Goal: Navigation & Orientation: Find specific page/section

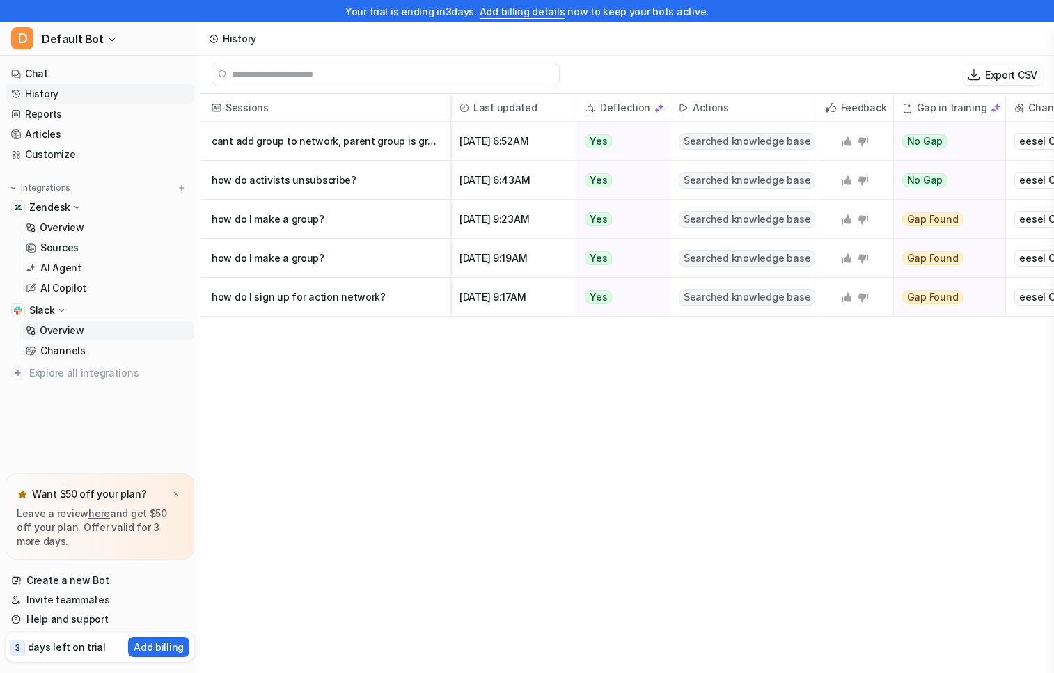
click at [56, 331] on p "Overview" at bounding box center [62, 331] width 45 height 14
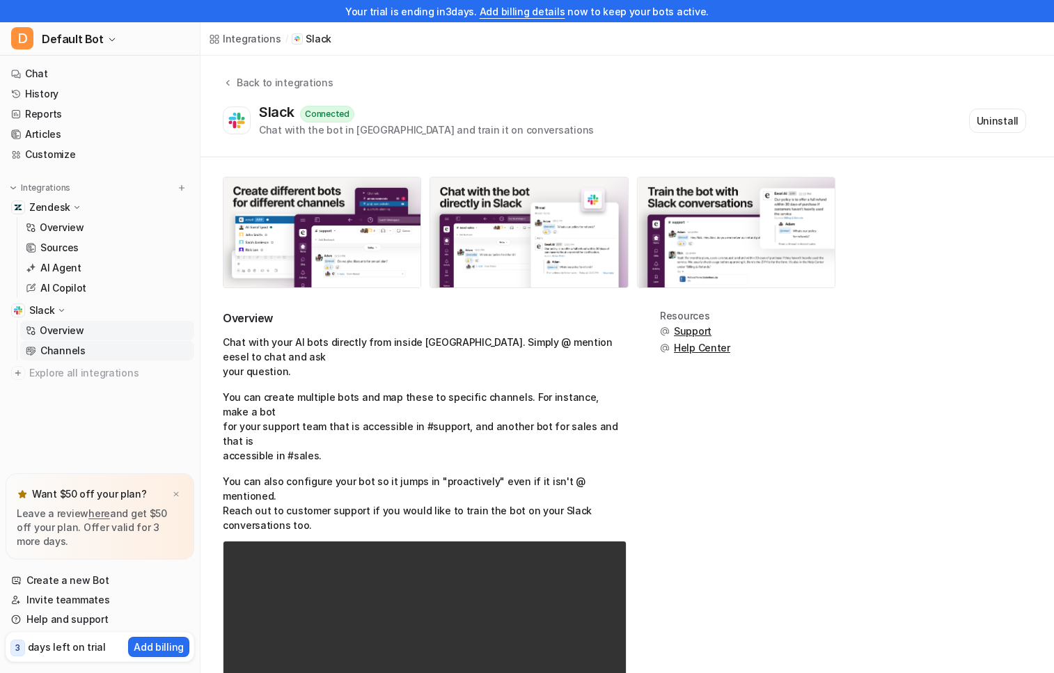
click at [72, 348] on p "Channels" at bounding box center [62, 351] width 45 height 14
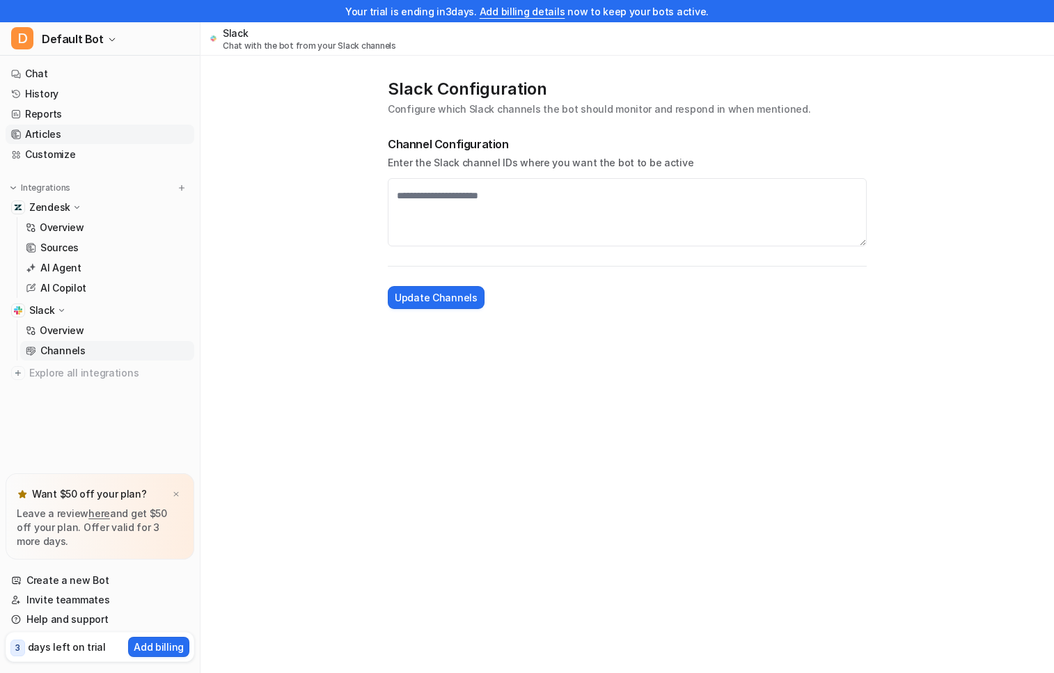
click at [49, 133] on link "Articles" at bounding box center [100, 134] width 189 height 19
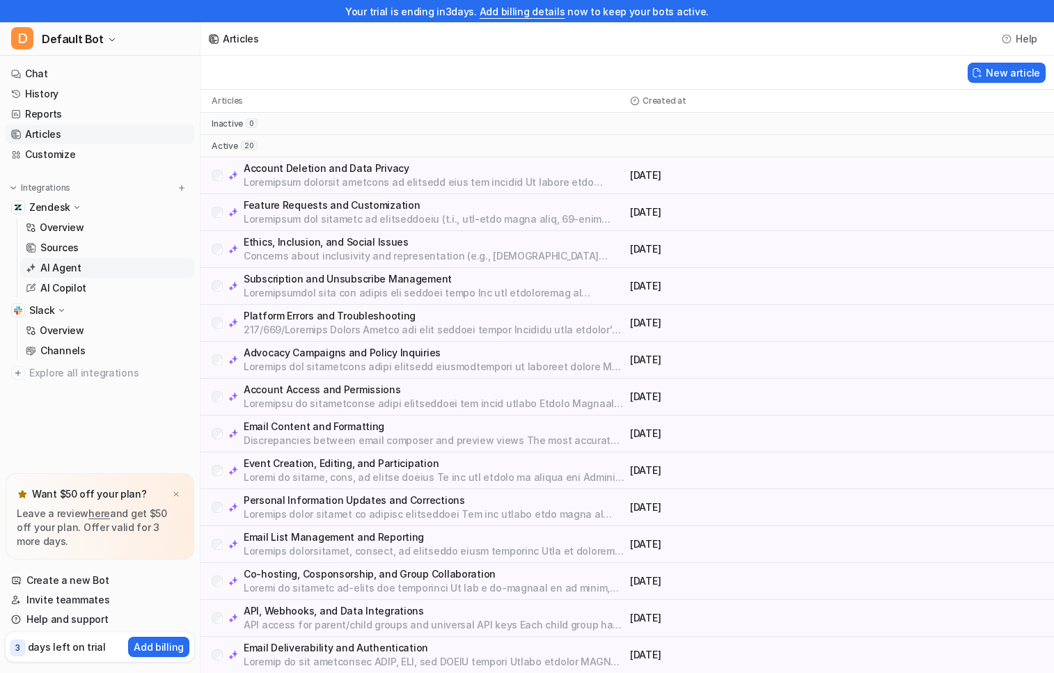
click at [66, 267] on p "AI Agent" at bounding box center [60, 268] width 41 height 14
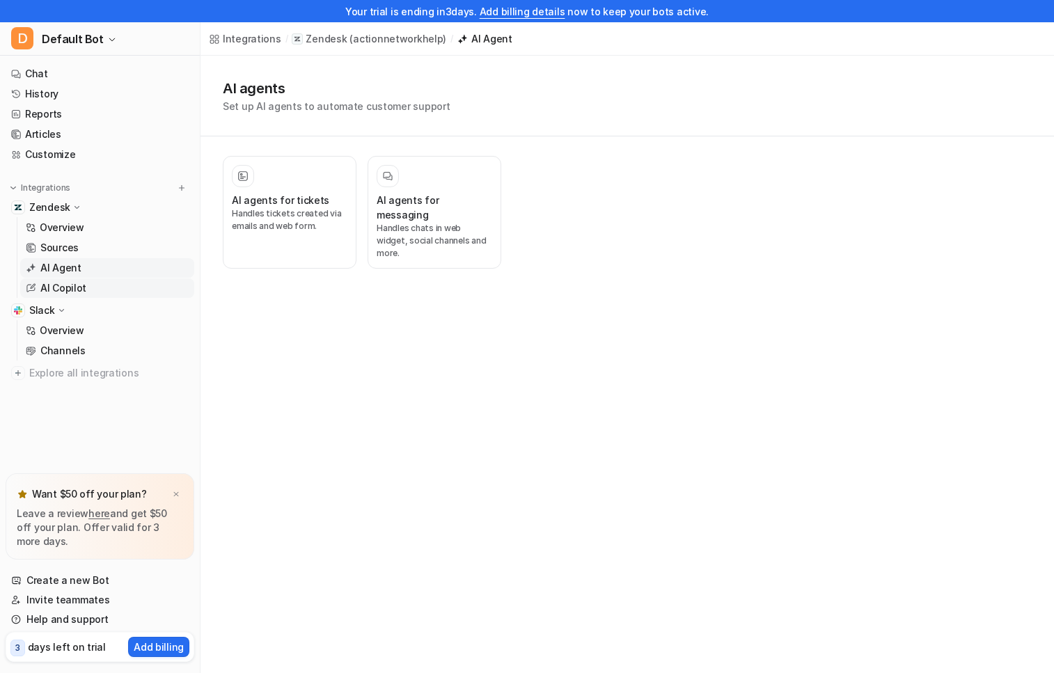
click at [70, 291] on p "AI Copilot" at bounding box center [63, 288] width 46 height 14
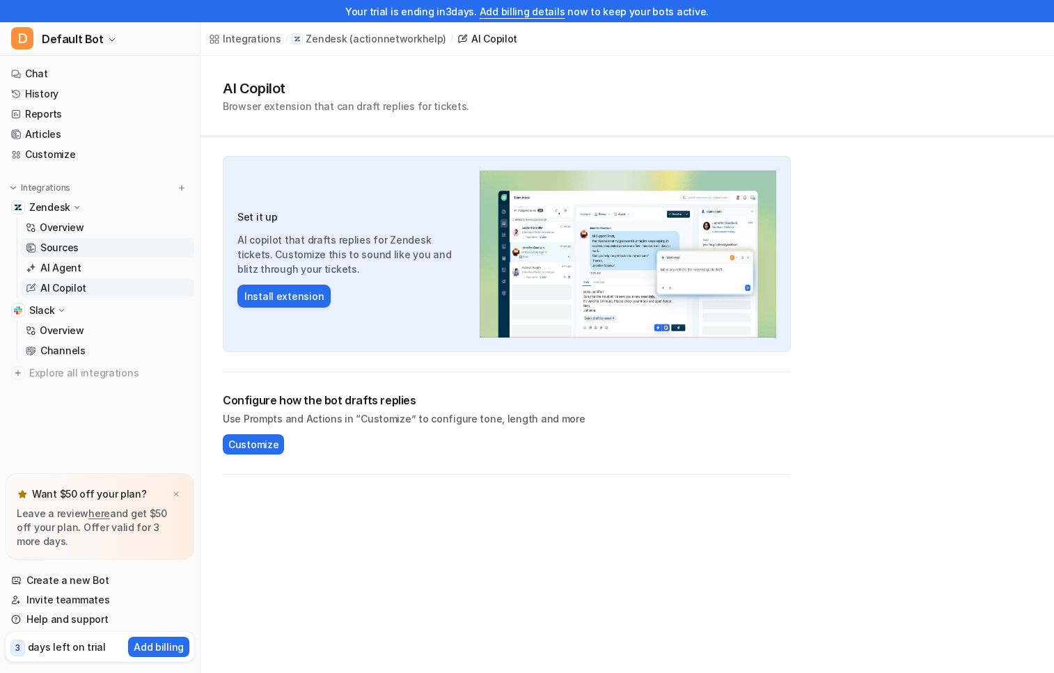
click at [77, 253] on link "Sources" at bounding box center [107, 247] width 174 height 19
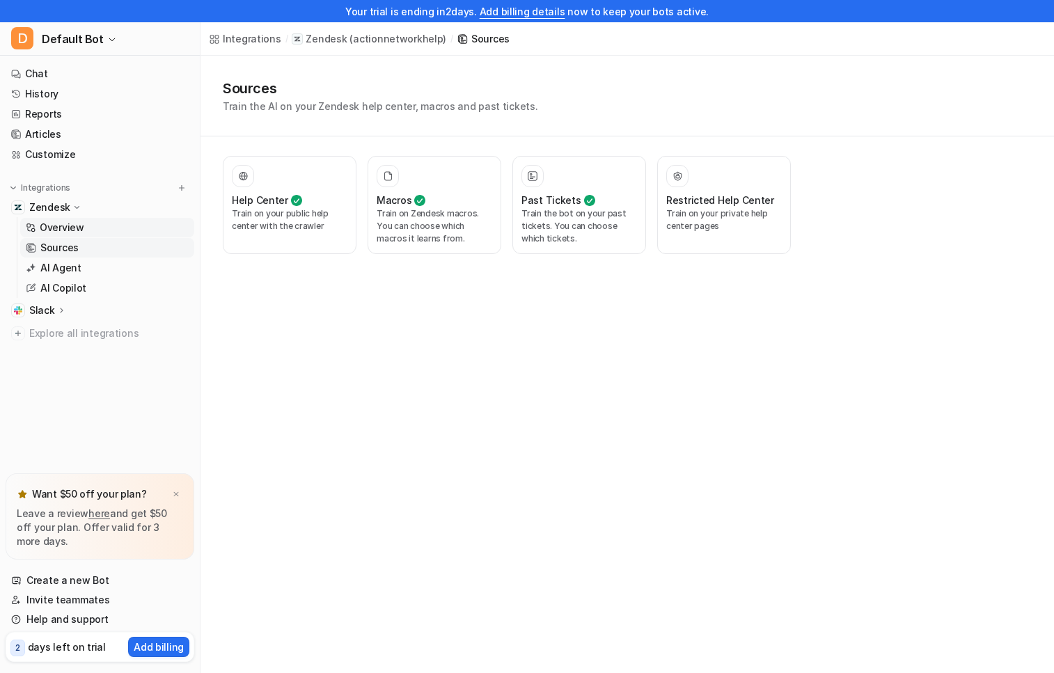
click at [65, 223] on p "Overview" at bounding box center [62, 228] width 45 height 14
